Goal: Transaction & Acquisition: Obtain resource

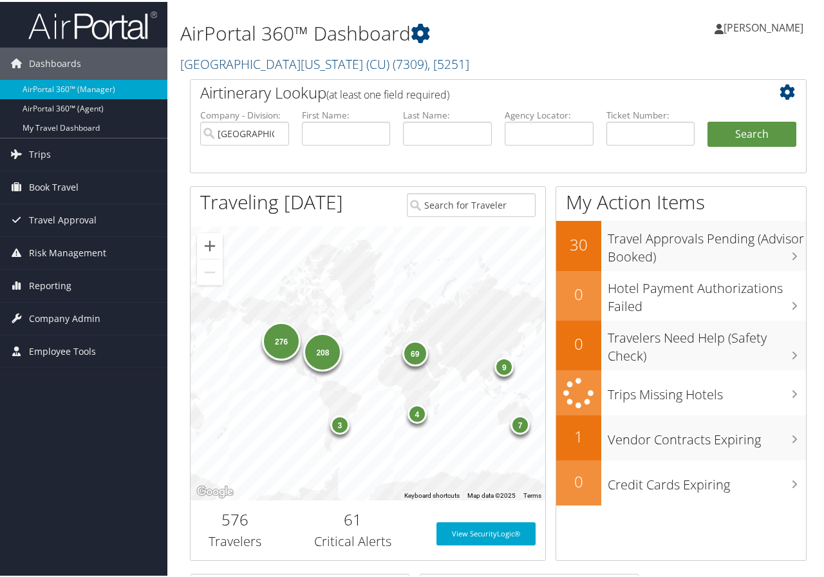
click at [559, 52] on div "Marie Larsen Marie Larsen My Settings Travel Agency Contacts Log Consulting Tim…" at bounding box center [691, 31] width 276 height 50
click at [339, 132] on input "text" at bounding box center [346, 132] width 89 height 24
type input "[PERSON_NAME]"
click at [455, 113] on label "Last Name:" at bounding box center [447, 113] width 89 height 13
click at [447, 124] on input "text" at bounding box center [447, 132] width 89 height 24
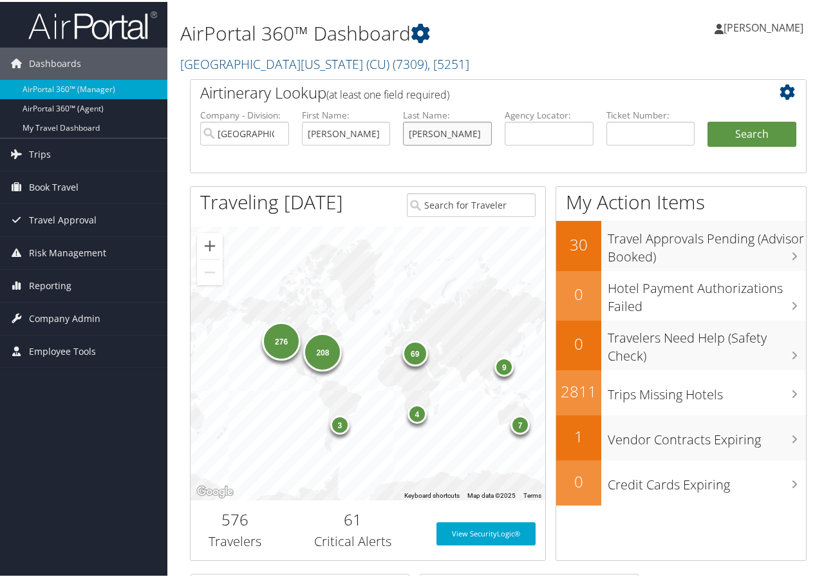
type input "[PERSON_NAME]"
click at [707, 120] on button "Search" at bounding box center [751, 133] width 89 height 26
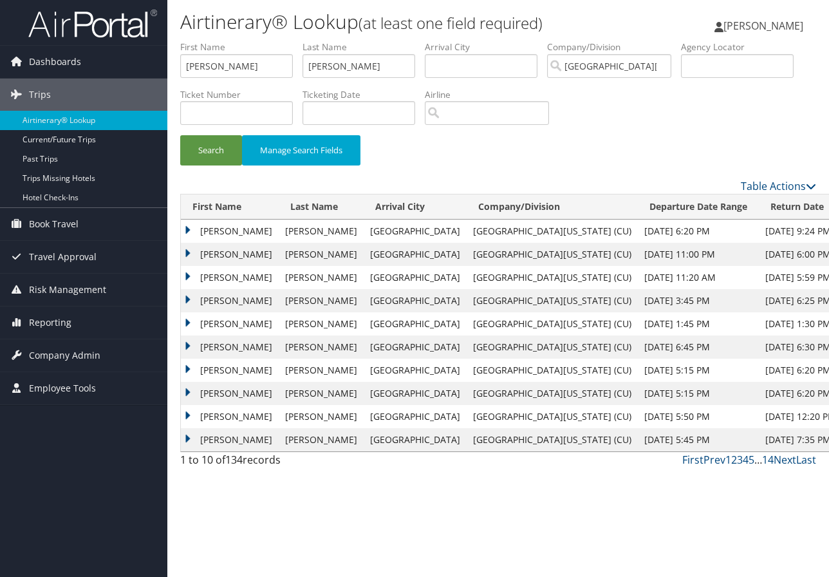
click at [224, 301] on td "SIDNEY KEITH" at bounding box center [230, 300] width 98 height 23
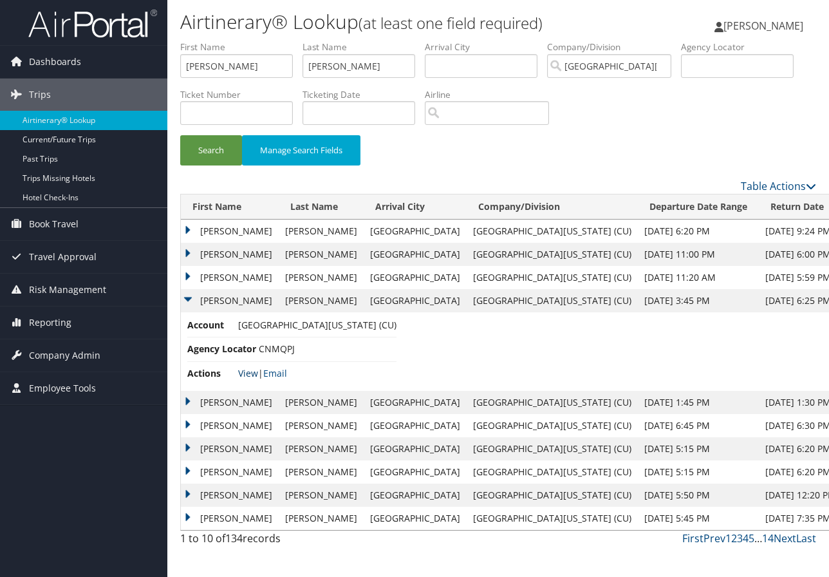
click at [255, 373] on link "View" at bounding box center [248, 373] width 20 height 12
click at [79, 57] on span "Dashboards" at bounding box center [55, 62] width 52 height 32
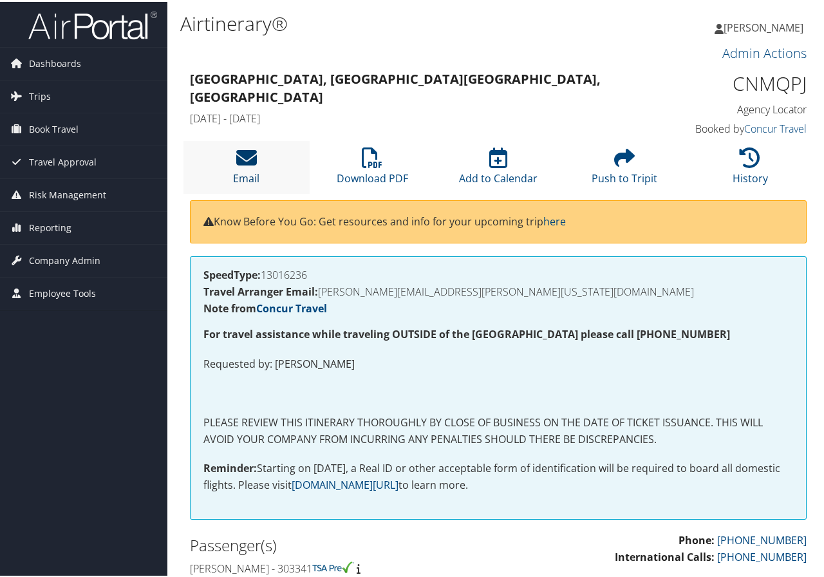
click at [253, 164] on icon at bounding box center [246, 155] width 21 height 21
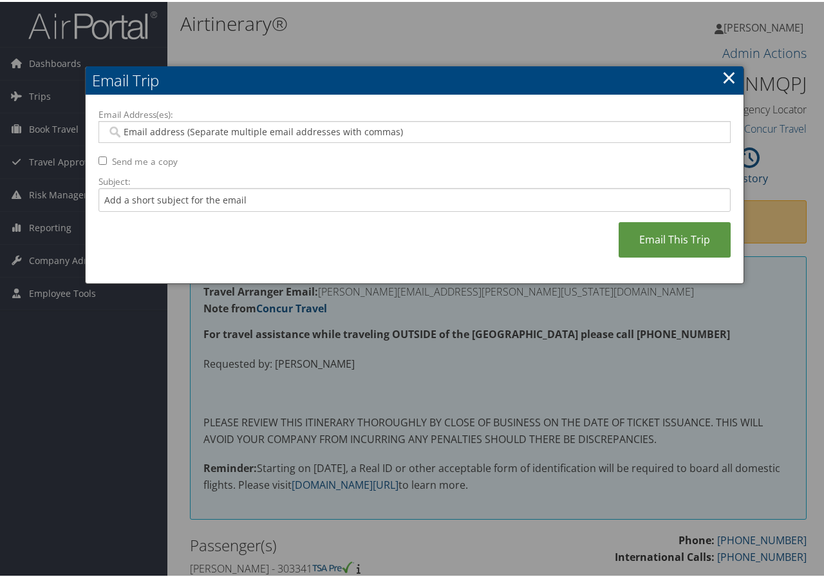
click at [180, 130] on input "Email Address(es):" at bounding box center [414, 130] width 615 height 13
paste input "[PERSON_NAME][EMAIL_ADDRESS][PERSON_NAME][US_STATE][DOMAIN_NAME]"
type input "[PERSON_NAME][EMAIL_ADDRESS][PERSON_NAME][US_STATE][DOMAIN_NAME]"
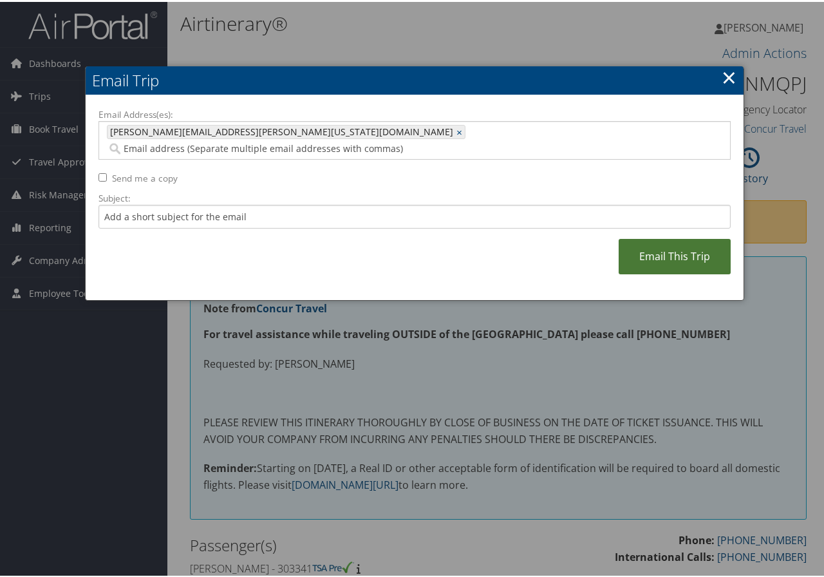
click at [673, 237] on link "Email This Trip" at bounding box center [675, 254] width 112 height 35
